Goal: Navigation & Orientation: Find specific page/section

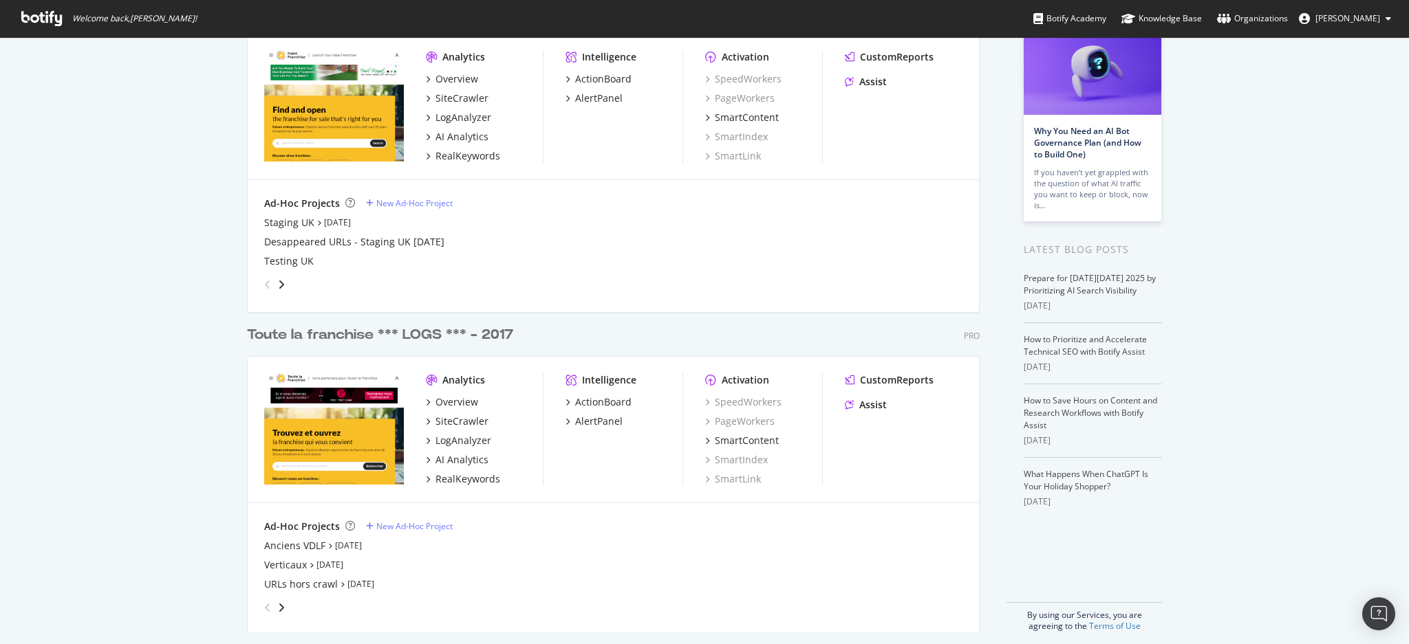
scroll to position [110, 0]
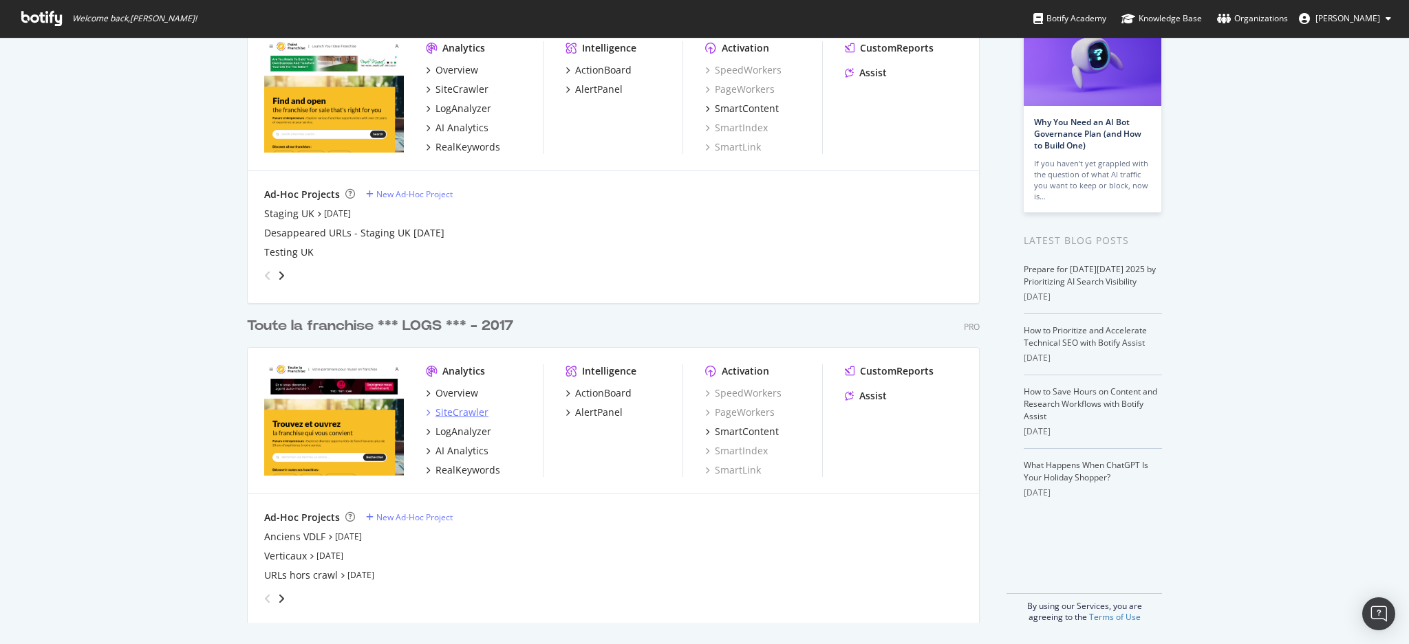
click at [459, 410] on div "SiteCrawler" at bounding box center [461, 413] width 53 height 14
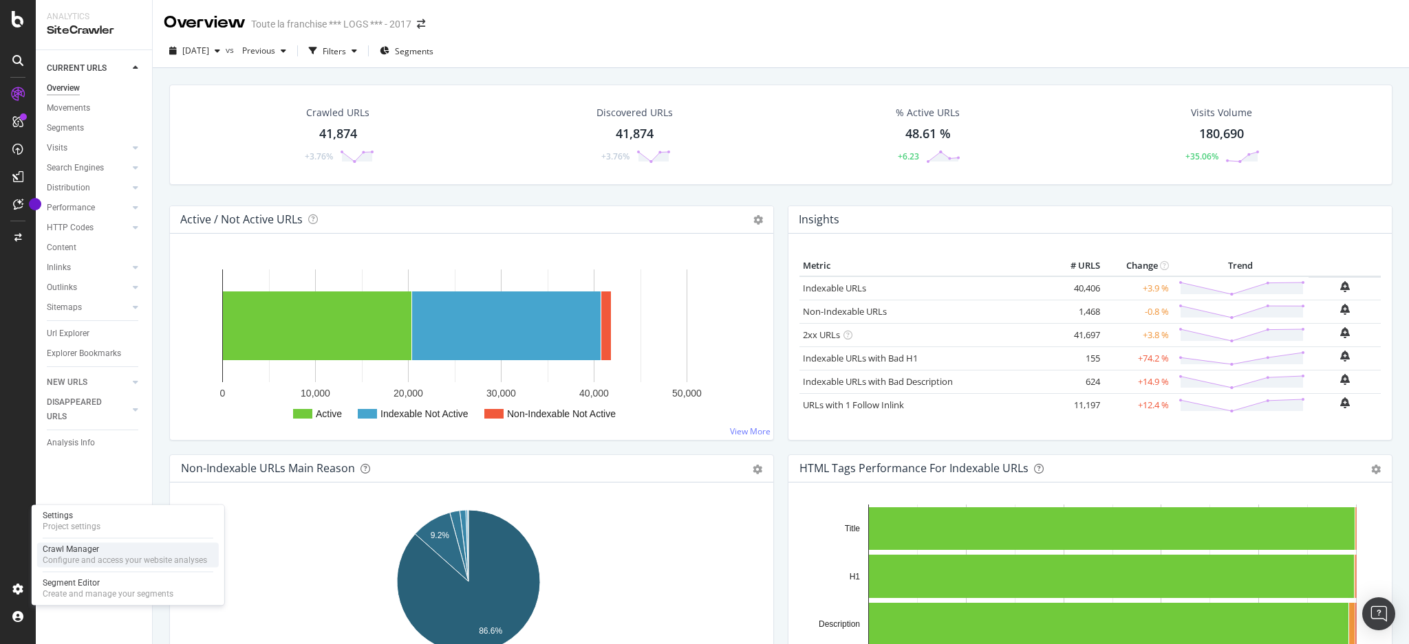
click at [95, 552] on div "Crawl Manager" at bounding box center [125, 549] width 164 height 11
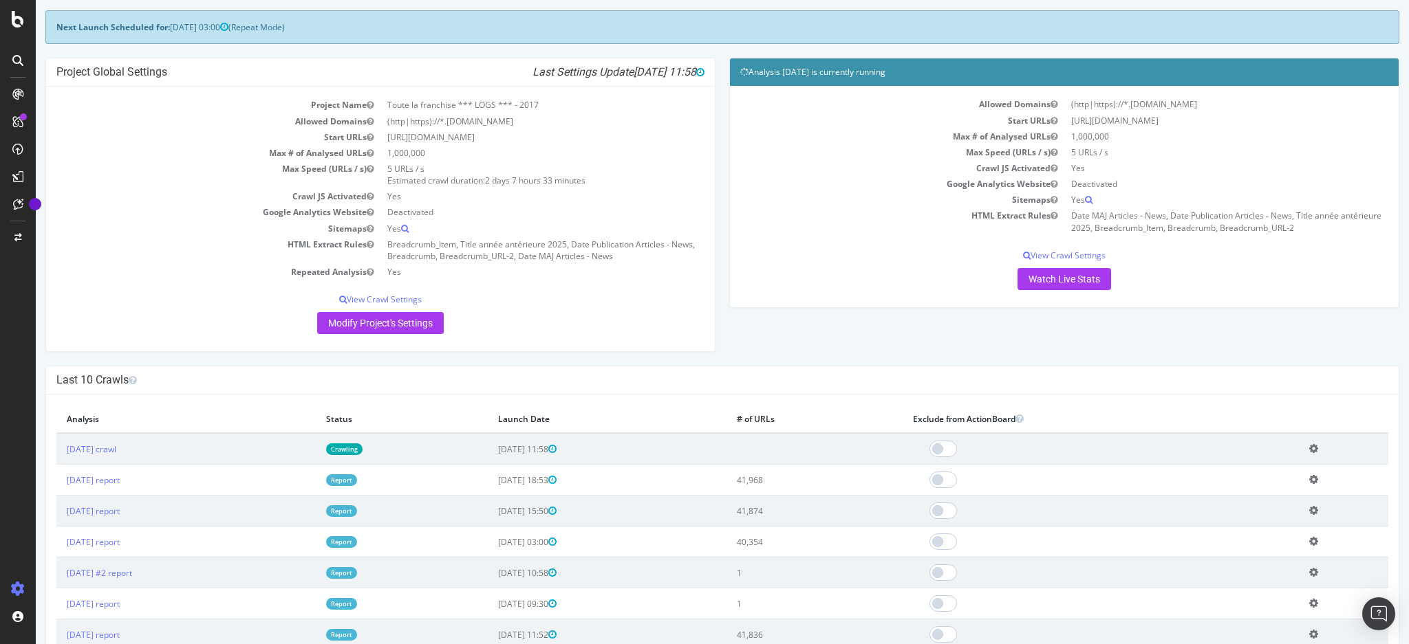
scroll to position [91, 0]
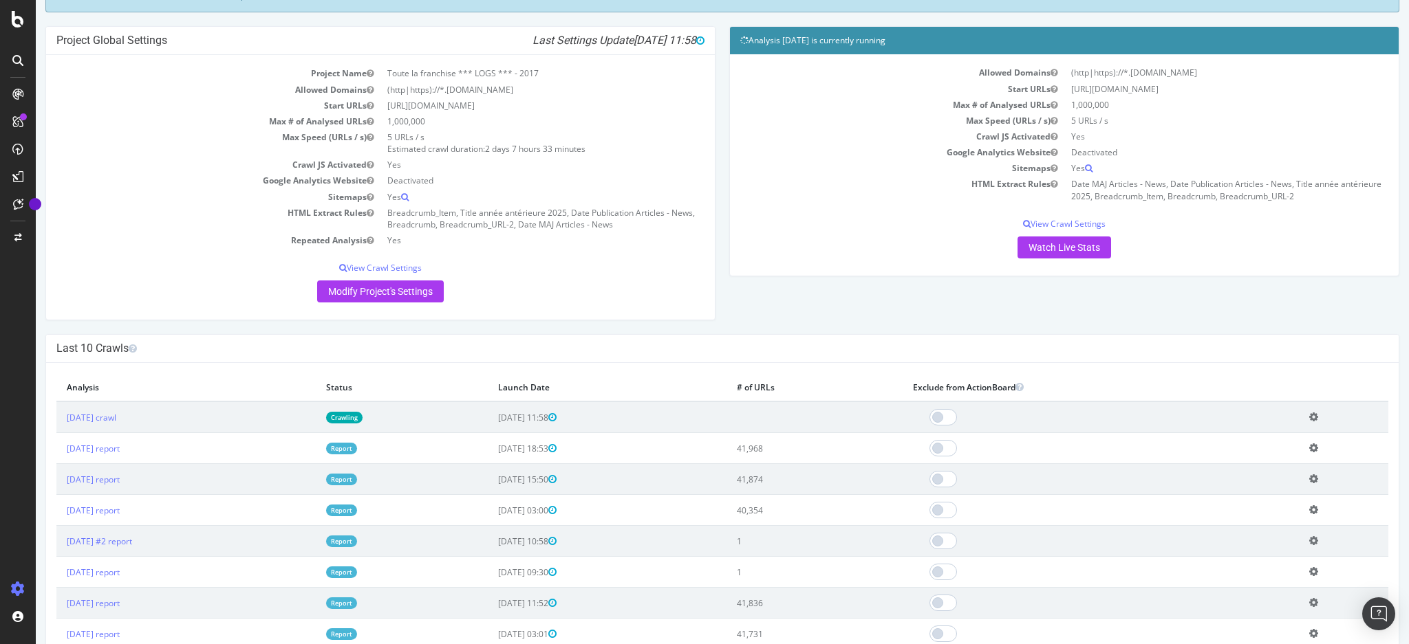
drag, startPoint x: 564, startPoint y: 421, endPoint x: 588, endPoint y: 420, distance: 24.1
click at [556, 420] on span "[DATE] 11:58" at bounding box center [527, 418] width 58 height 12
click at [778, 351] on h4 "Last 10 Crawls" at bounding box center [722, 349] width 1332 height 14
